Goal: Find specific page/section

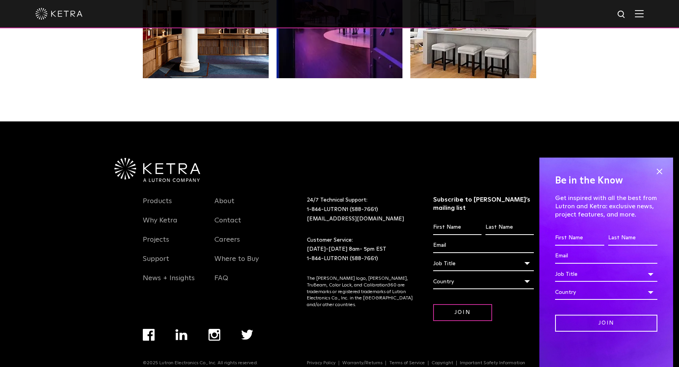
scroll to position [1651, 0]
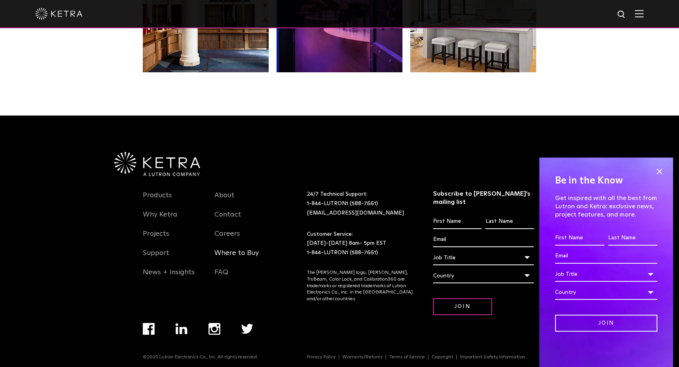
click at [247, 259] on link "Where to Buy" at bounding box center [236, 258] width 44 height 18
click at [252, 253] on link "Where to Buy" at bounding box center [236, 258] width 44 height 18
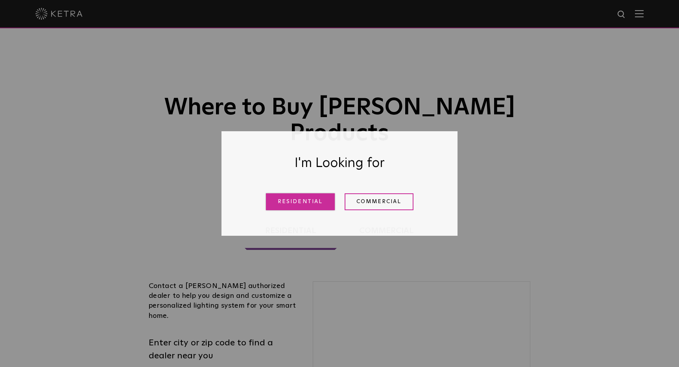
click at [291, 203] on link "Residential" at bounding box center [300, 201] width 69 height 17
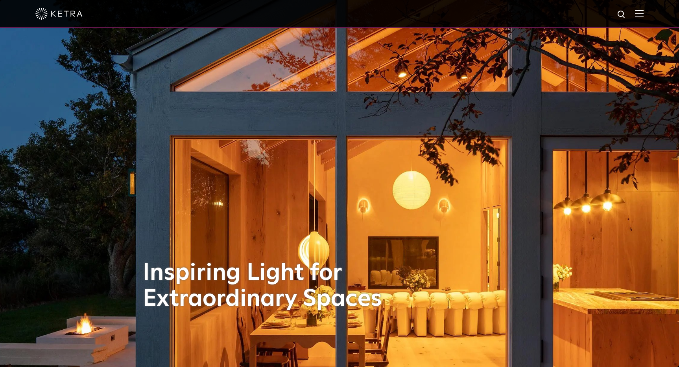
click at [637, 15] on img at bounding box center [638, 13] width 9 height 7
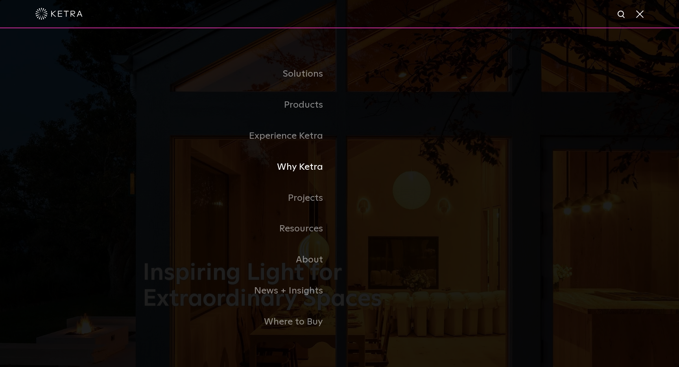
click at [301, 167] on link "Why Ketra" at bounding box center [241, 167] width 197 height 31
